Goal: Task Accomplishment & Management: Manage account settings

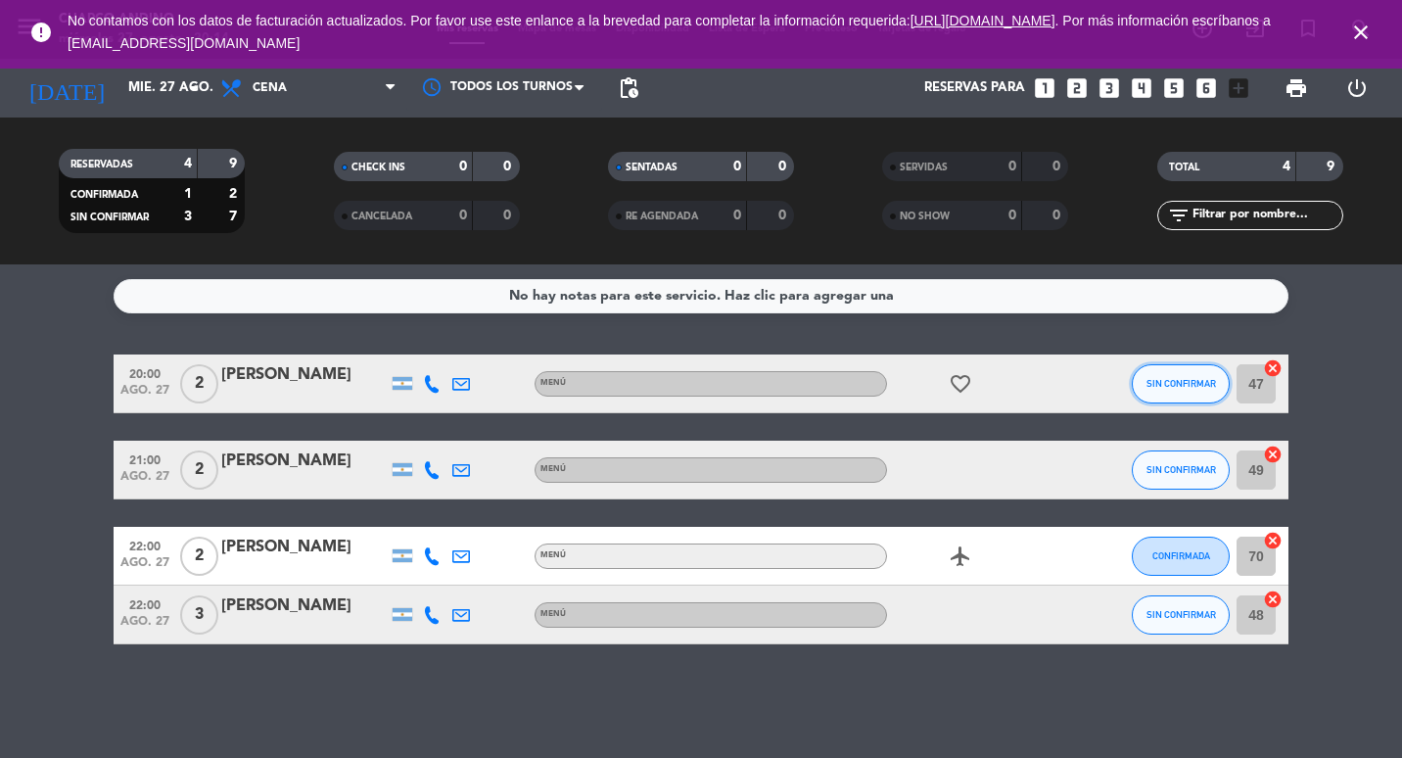
click at [1159, 381] on span "SIN CONFIRMAR" at bounding box center [1182, 383] width 70 height 11
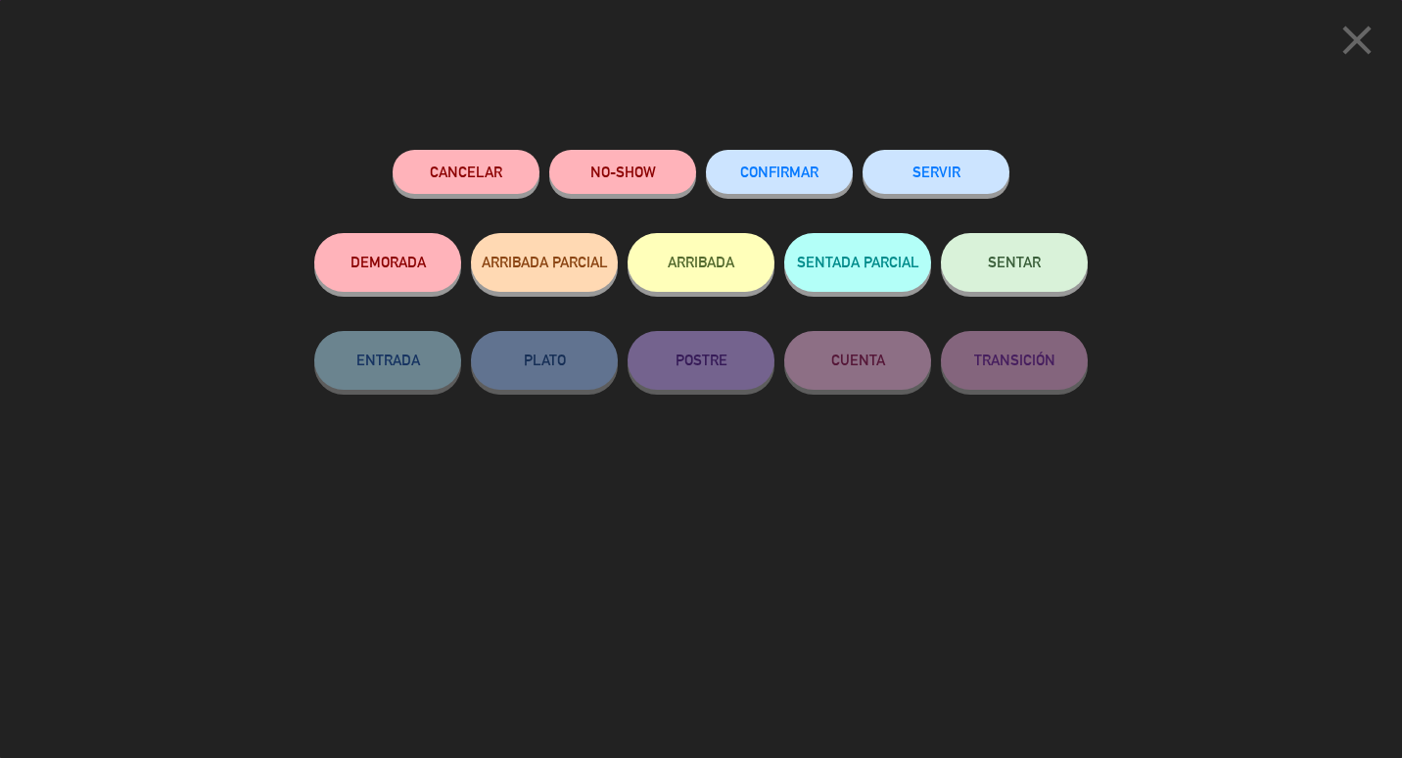
click at [1026, 264] on span "SENTAR" at bounding box center [1014, 262] width 53 height 17
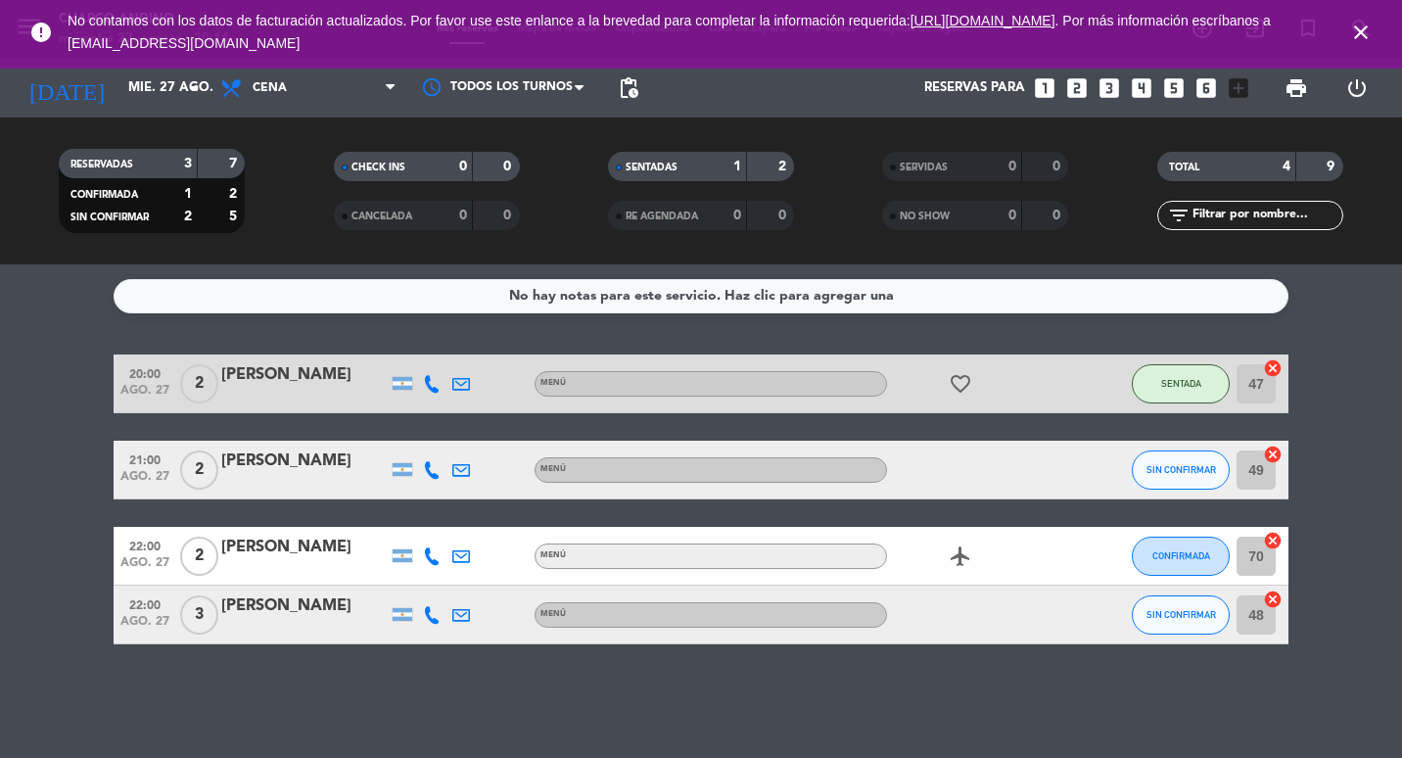
click at [331, 383] on div "[PERSON_NAME]" at bounding box center [304, 374] width 166 height 25
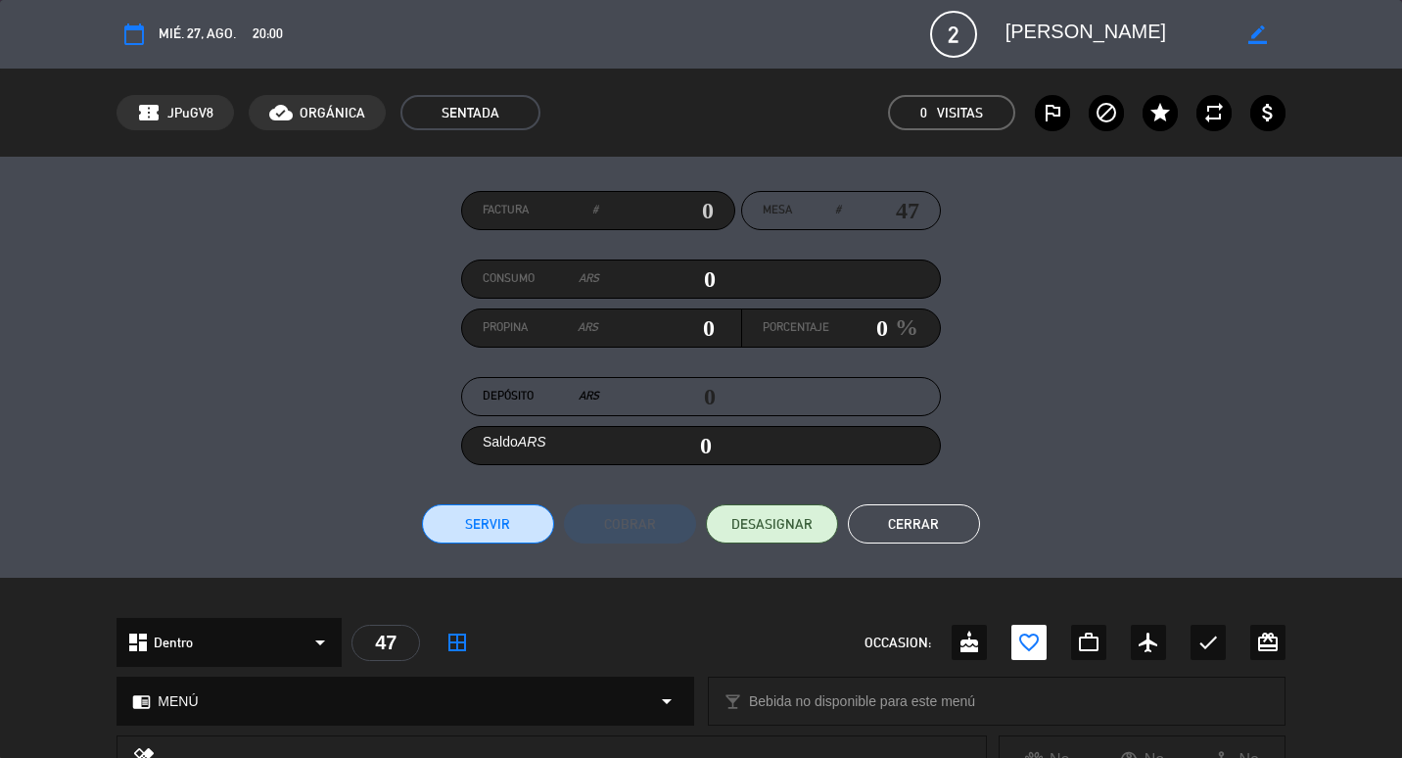
click at [535, 524] on button "Servir" at bounding box center [488, 523] width 132 height 39
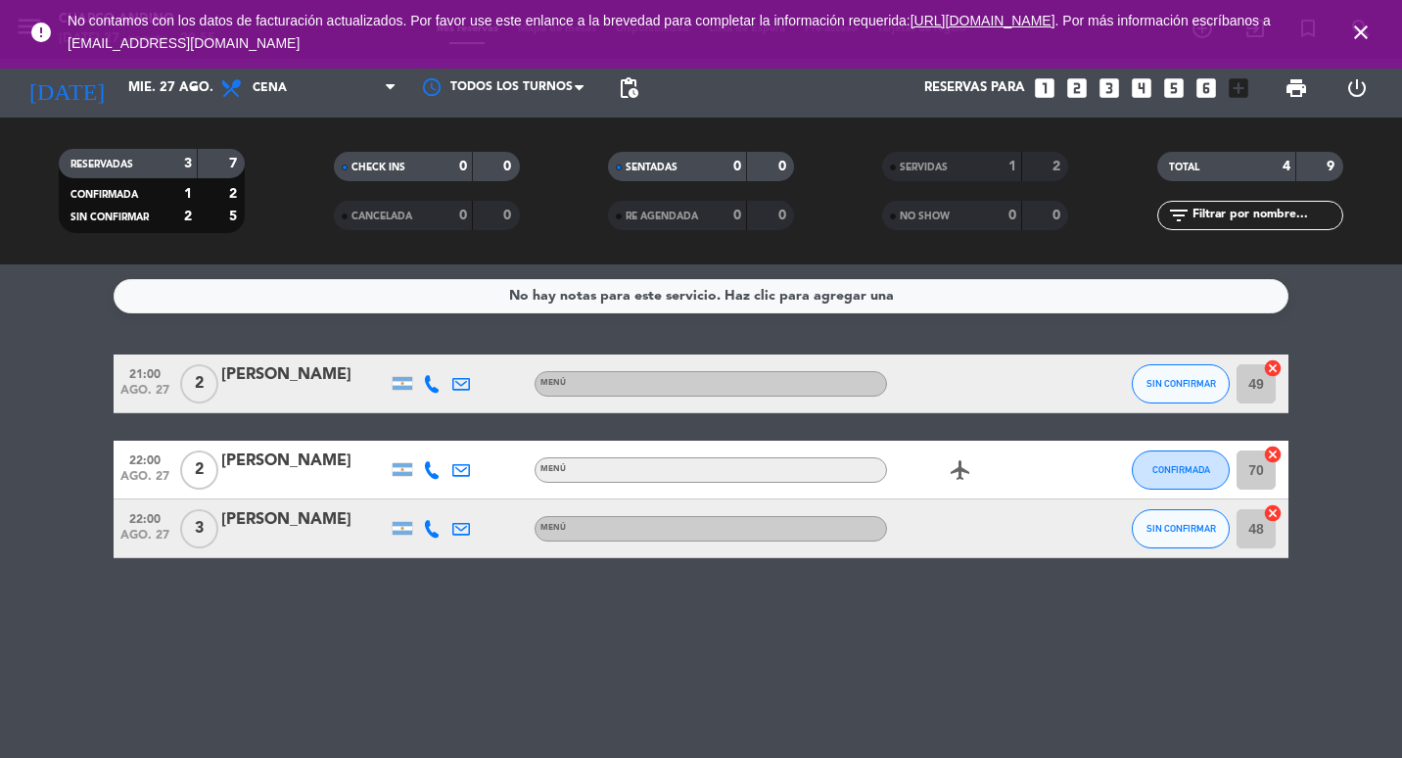
click at [960, 473] on icon "airplanemode_active" at bounding box center [961, 470] width 24 height 24
click at [1019, 470] on div "airplanemode_active REGALO DE VIAJE" at bounding box center [975, 470] width 176 height 58
click at [1180, 378] on span "SIN CONFIRMAR" at bounding box center [1182, 383] width 70 height 11
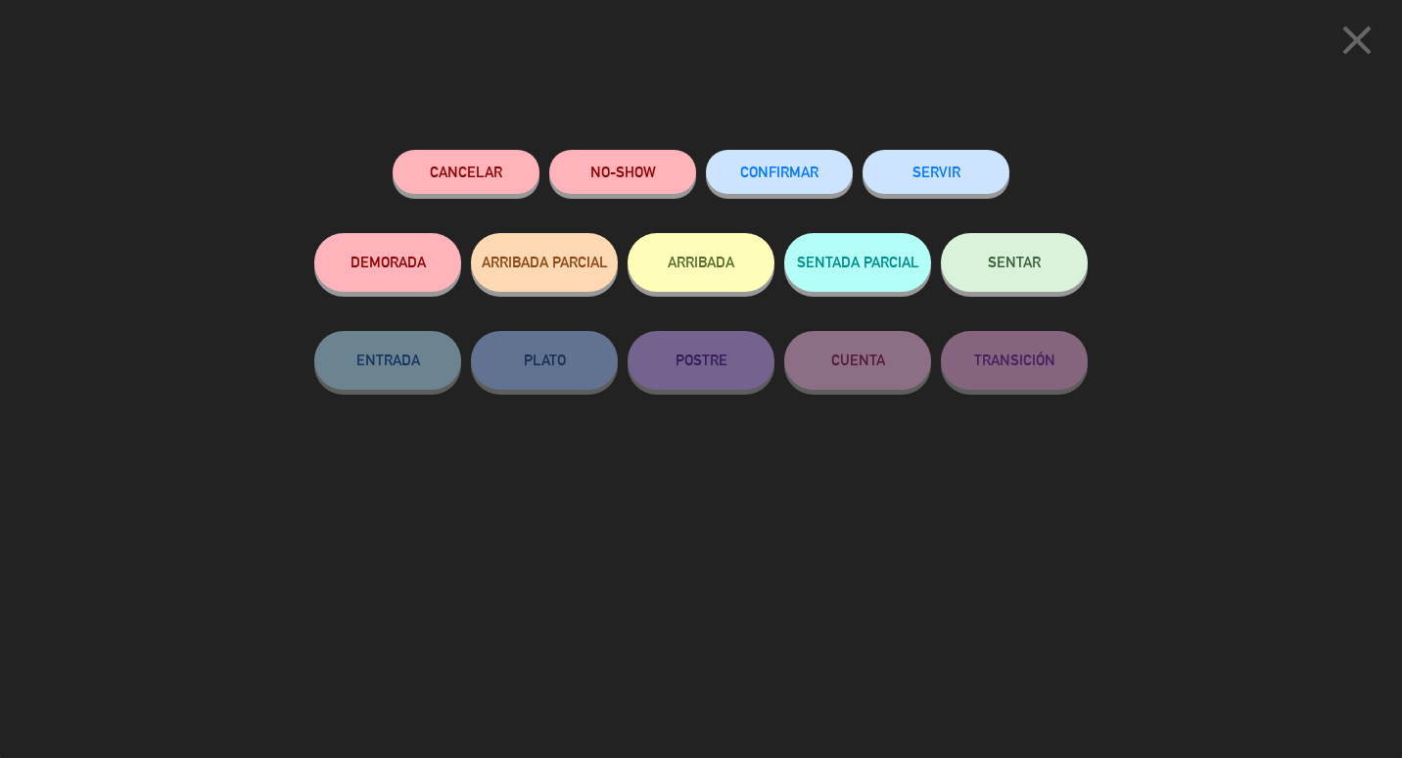
click at [1037, 280] on button "SENTAR" at bounding box center [1014, 262] width 147 height 59
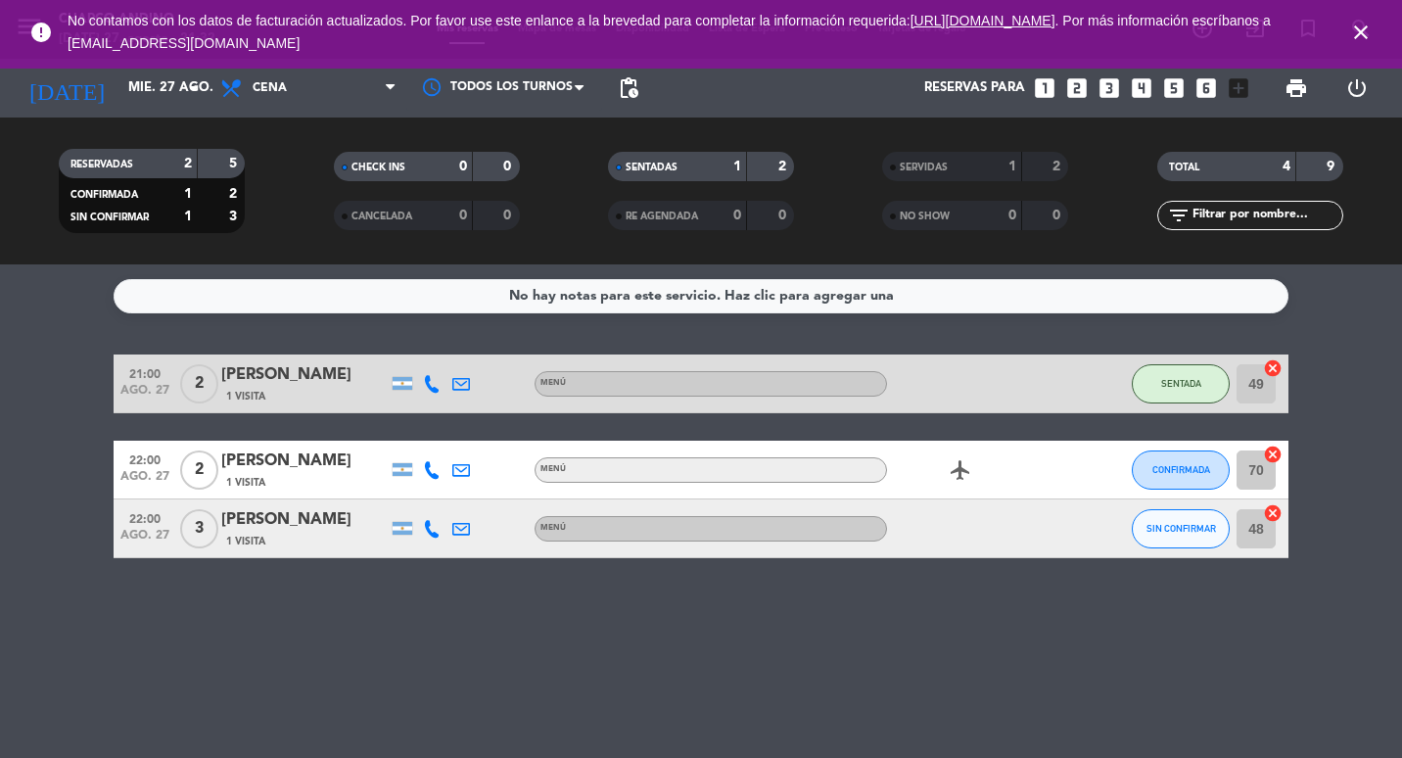
click at [978, 390] on div at bounding box center [975, 384] width 176 height 58
click at [1181, 385] on span "SENTADA" at bounding box center [1182, 383] width 40 height 11
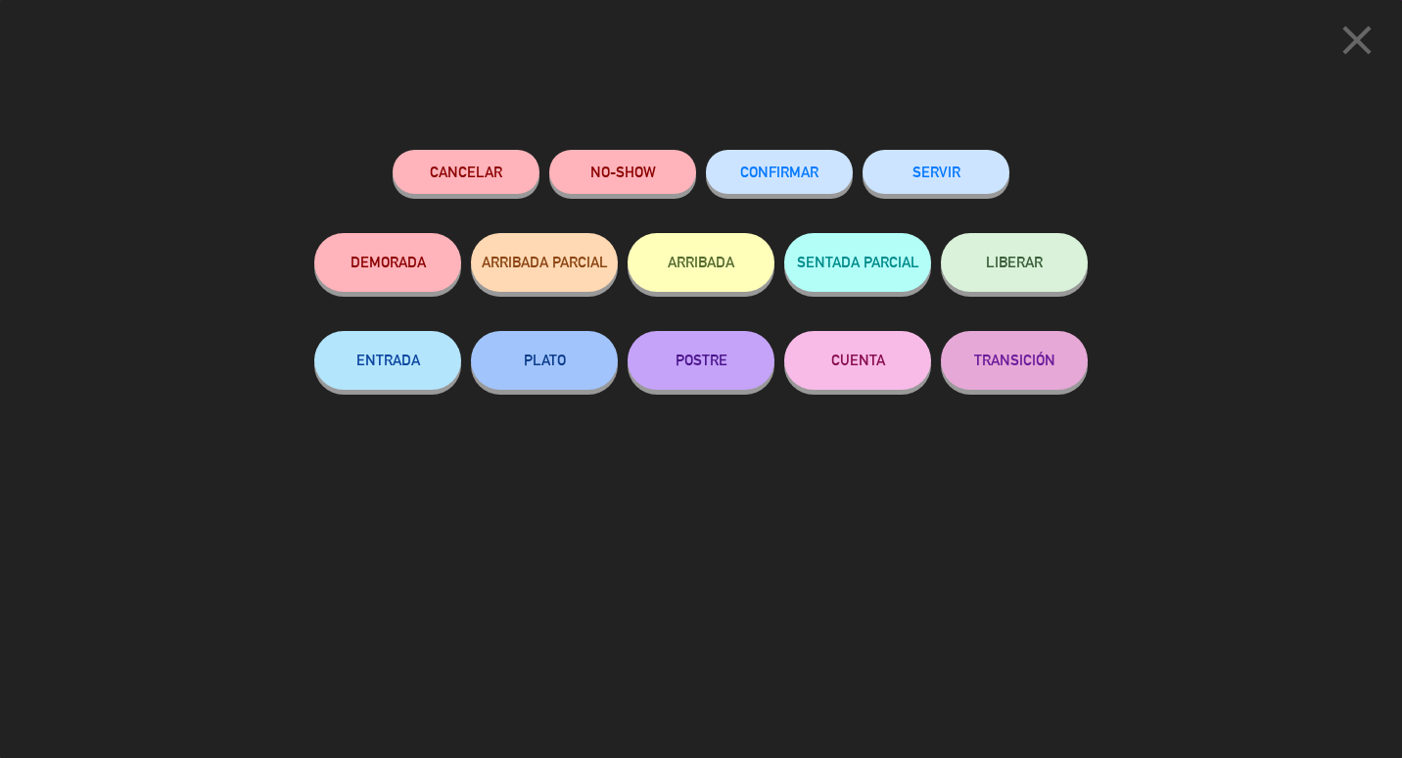
click at [938, 170] on button "SERVIR" at bounding box center [936, 172] width 147 height 44
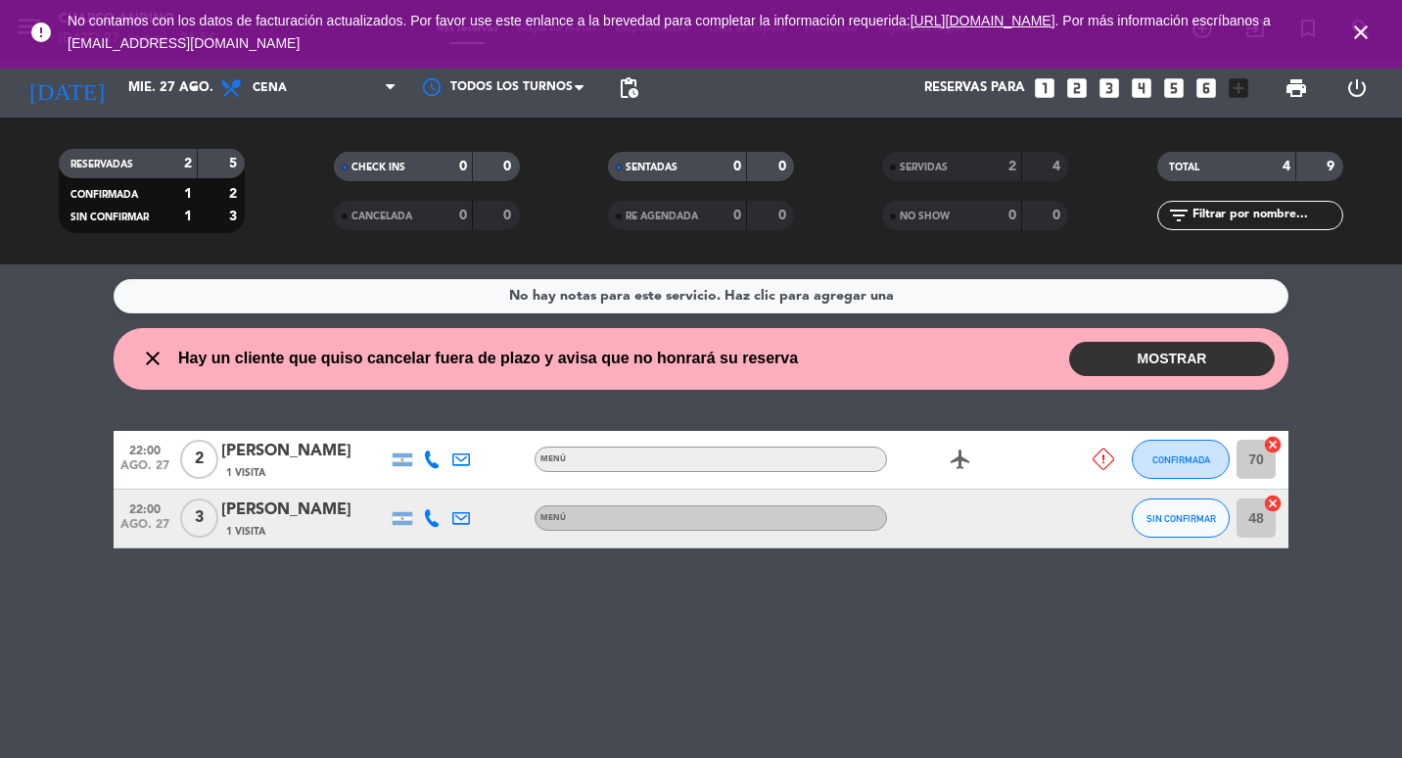
click at [1104, 459] on icon at bounding box center [1104, 460] width 22 height 22
click at [1195, 361] on button "MOSTRAR" at bounding box center [1172, 359] width 206 height 34
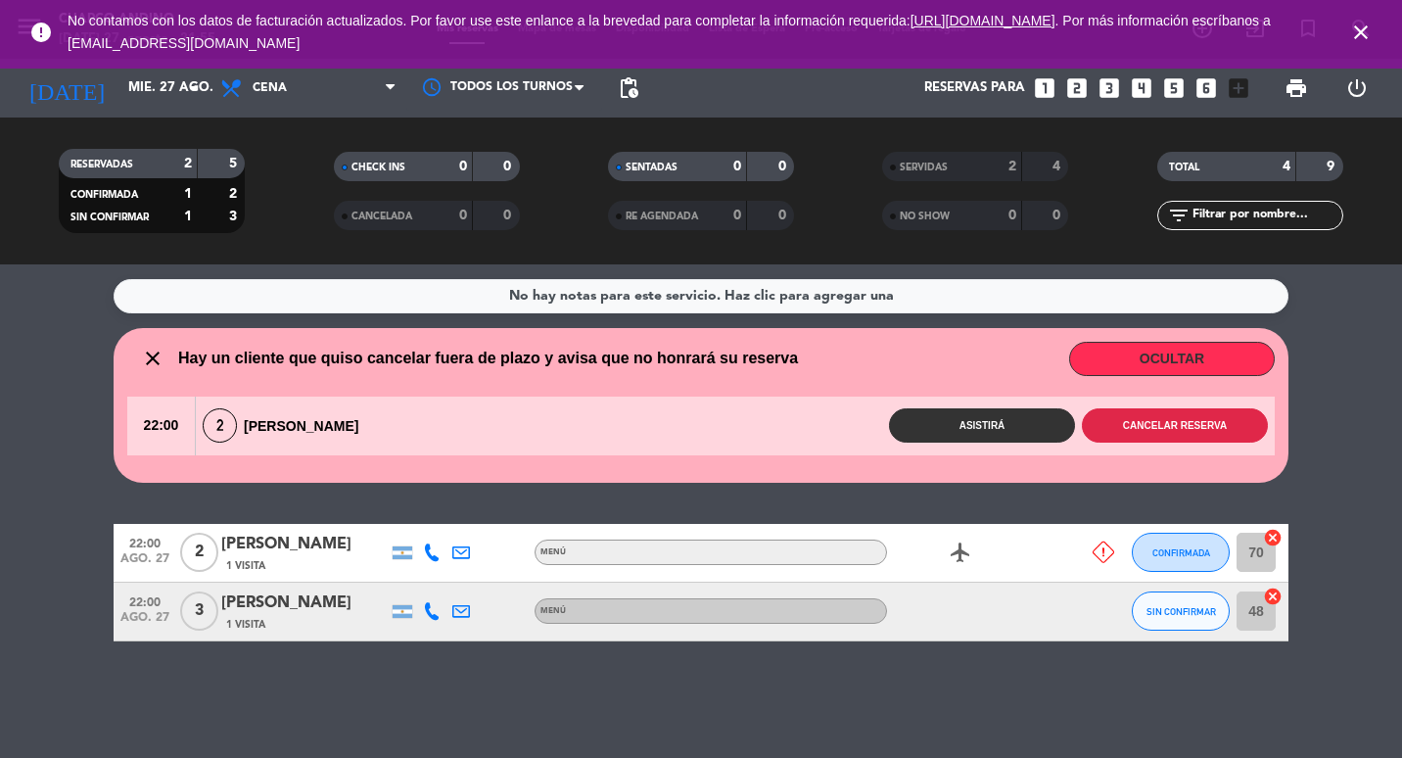
click at [1204, 433] on button "Cancelar reserva" at bounding box center [1175, 425] width 186 height 34
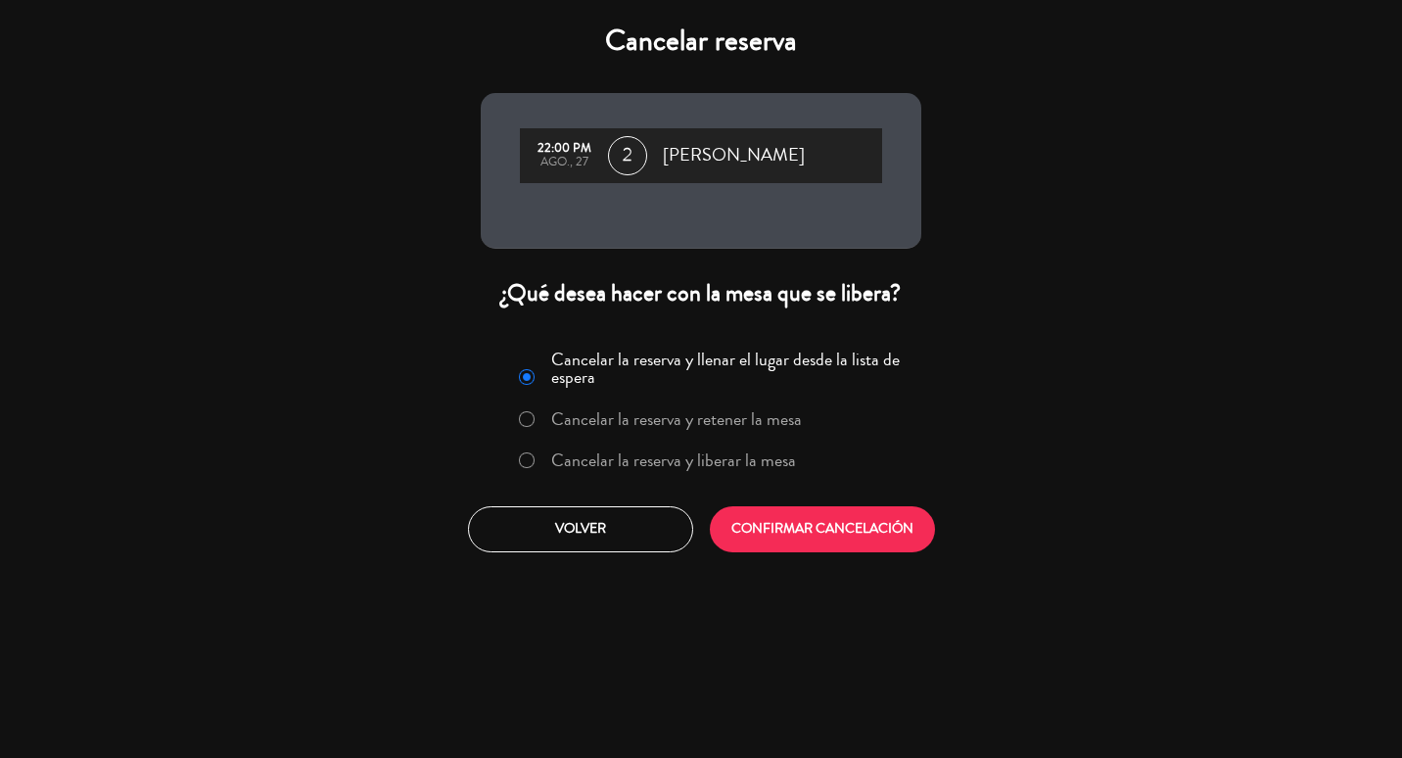
click at [528, 457] on input "Cancelar la reserva y liberar la mesa" at bounding box center [525, 458] width 13 height 13
radio input "true"
click at [821, 548] on button "CONFIRMAR CANCELACIÓN" at bounding box center [822, 529] width 225 height 46
